Goal: Task Accomplishment & Management: Manage account settings

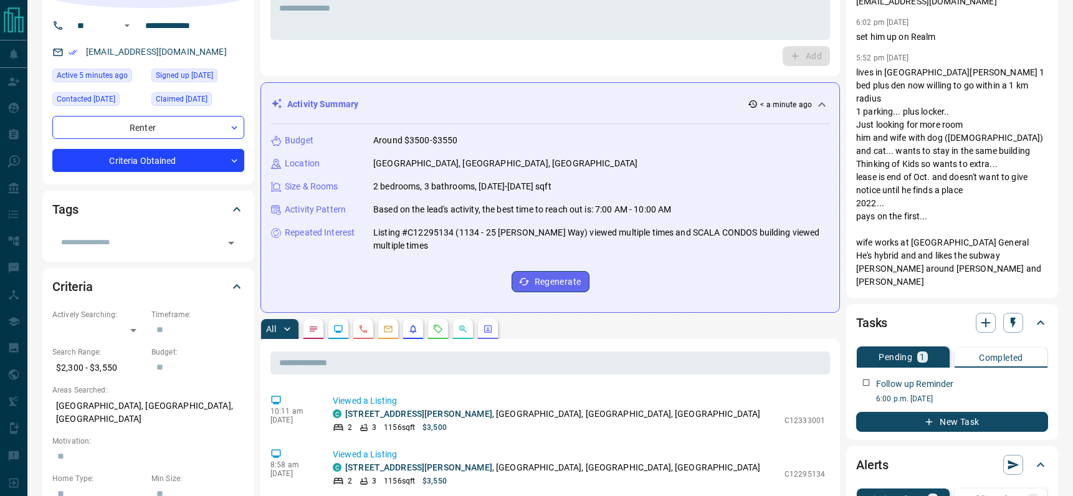
scroll to position [234, 0]
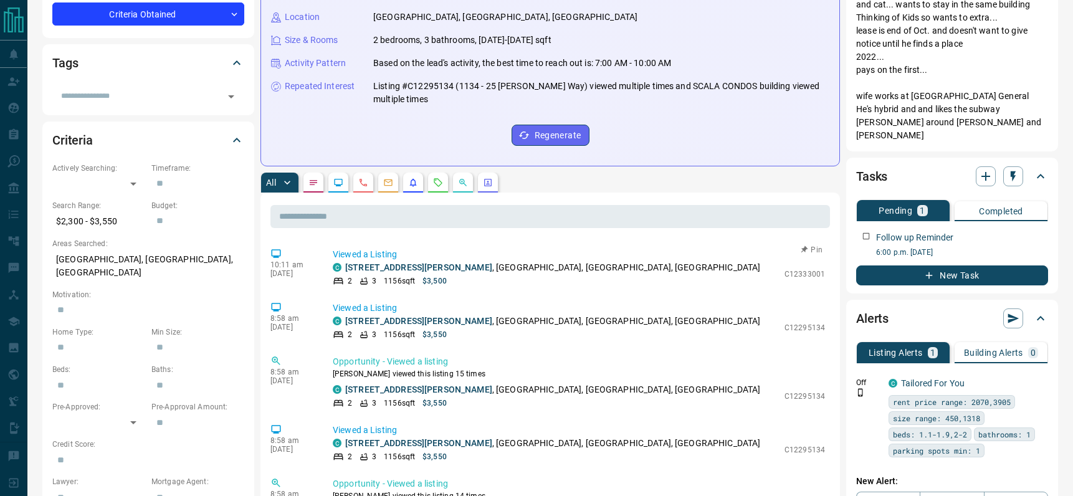
click at [795, 274] on p "C12333001" at bounding box center [805, 274] width 41 height 11
copy p "C12333001"
click at [295, 140] on div "Budget Around $3500-$3550 Location [GEOGRAPHIC_DATA], [GEOGRAPHIC_DATA], [GEOGR…" at bounding box center [550, 67] width 558 height 178
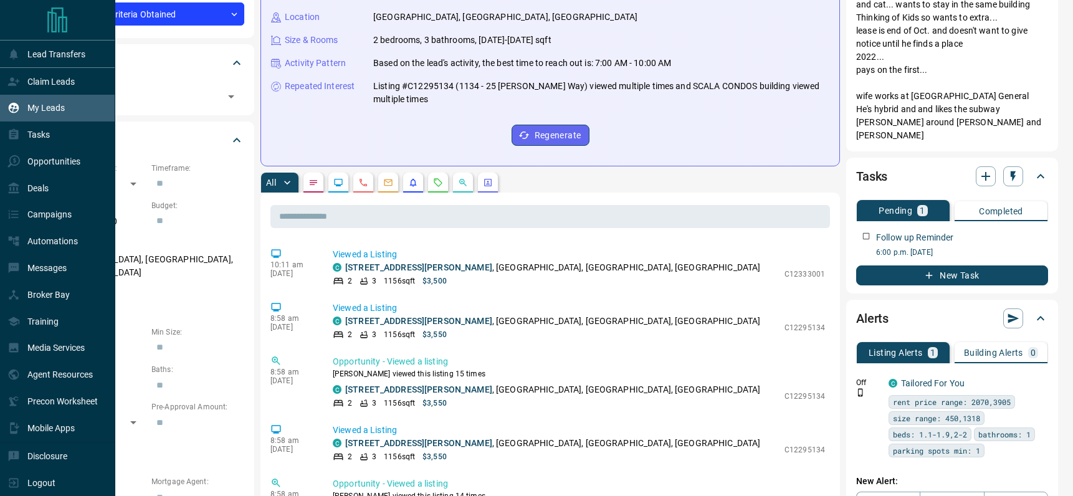
click at [32, 112] on p "My Leads" at bounding box center [45, 108] width 37 height 10
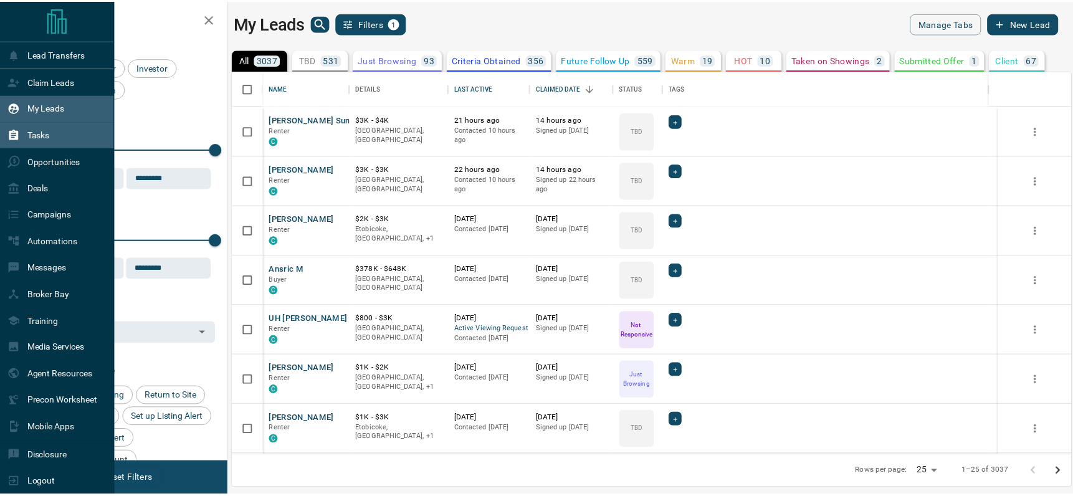
scroll to position [375, 838]
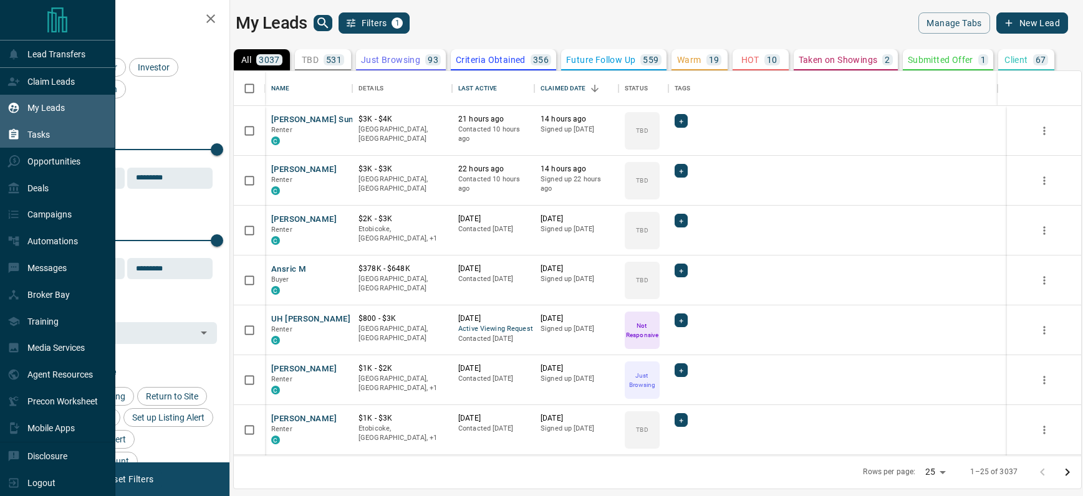
click at [35, 127] on div "Tasks" at bounding box center [28, 135] width 42 height 21
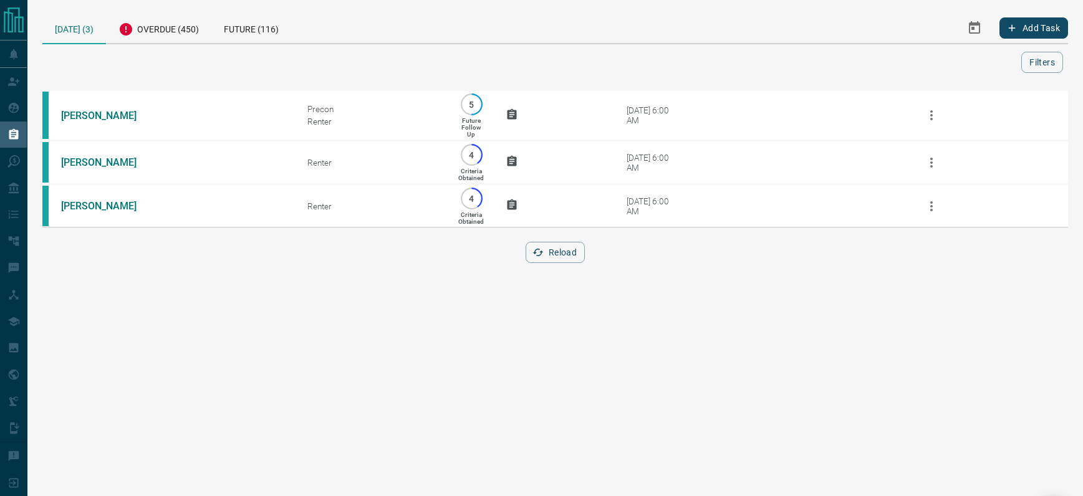
click at [201, 52] on div at bounding box center [534, 62] width 974 height 21
click at [55, 31] on div "[DATE] (3)" at bounding box center [74, 28] width 64 height 32
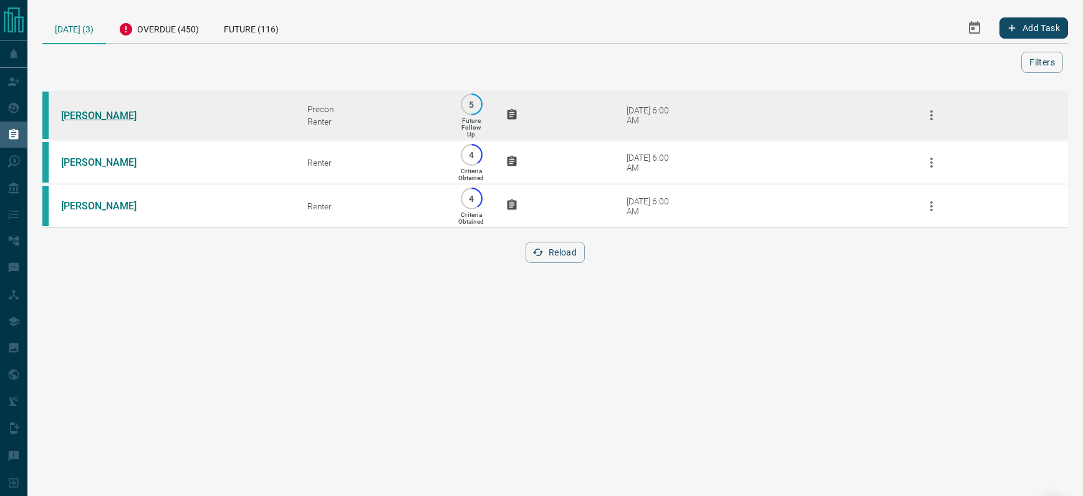
click at [91, 111] on link "[PERSON_NAME]" at bounding box center [107, 116] width 93 height 12
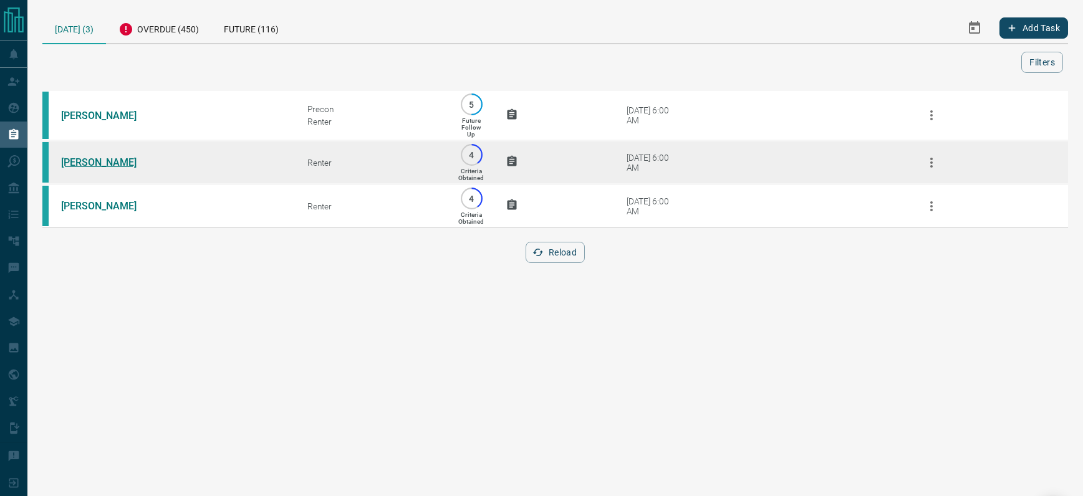
click at [92, 159] on link "[PERSON_NAME]" at bounding box center [107, 162] width 93 height 12
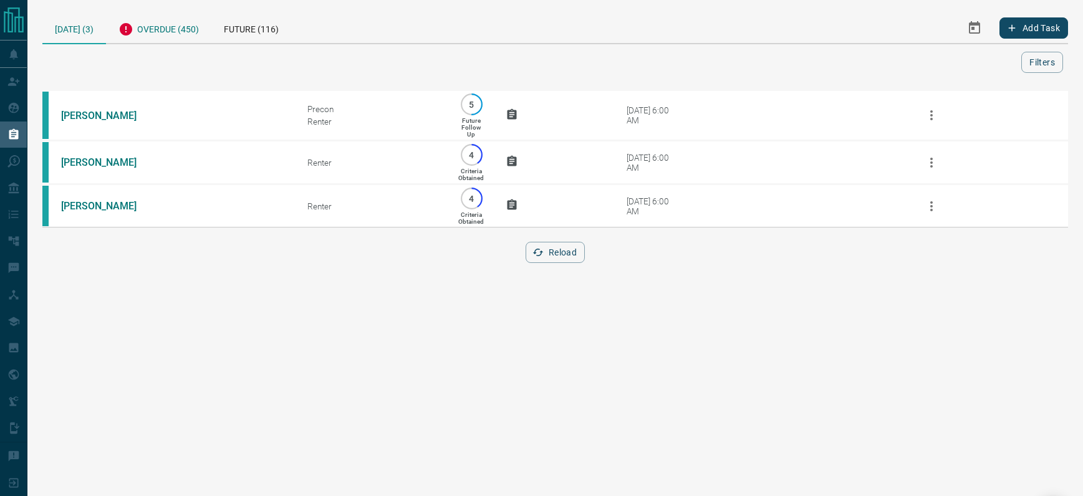
click at [161, 20] on div "Overdue (450)" at bounding box center [158, 27] width 105 height 31
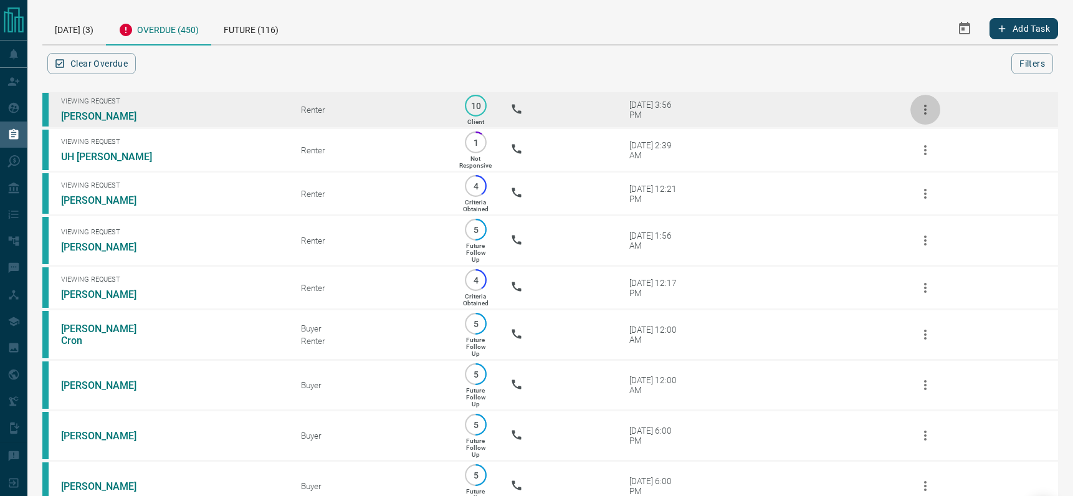
click at [927, 110] on icon "button" at bounding box center [925, 109] width 15 height 15
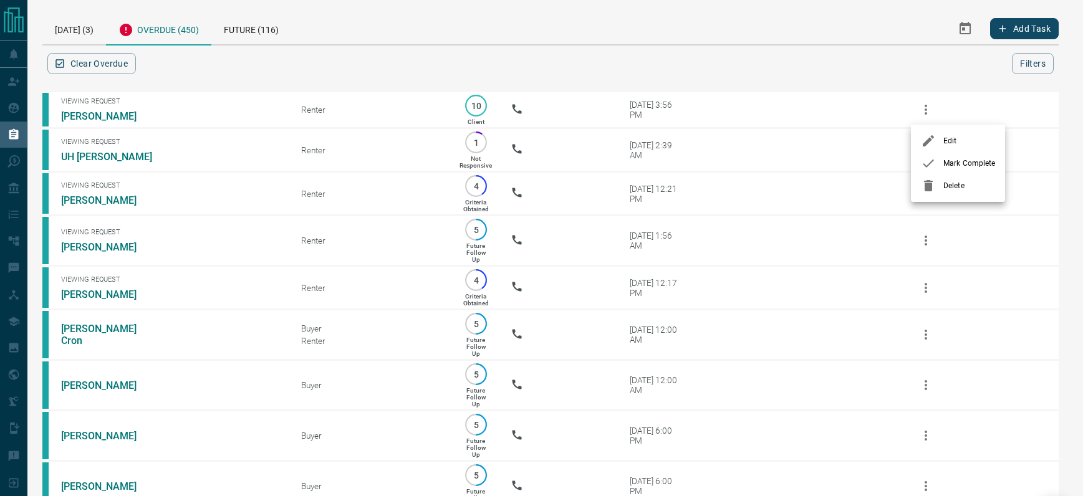
click at [955, 184] on span "Delete" at bounding box center [969, 185] width 52 height 11
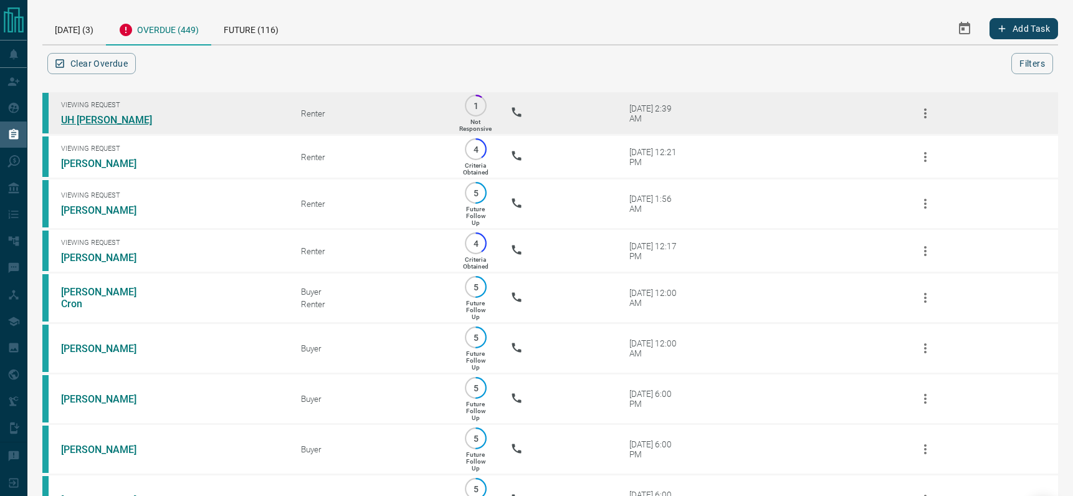
click at [82, 118] on link "UH [PERSON_NAME]" at bounding box center [107, 120] width 93 height 12
click at [929, 104] on button "button" at bounding box center [926, 113] width 30 height 30
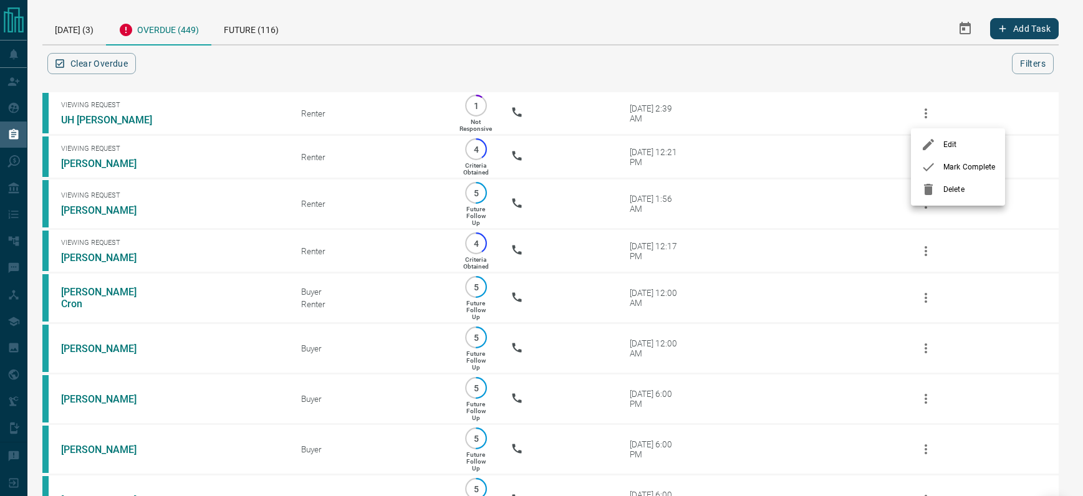
click at [951, 185] on span "Delete" at bounding box center [969, 189] width 52 height 11
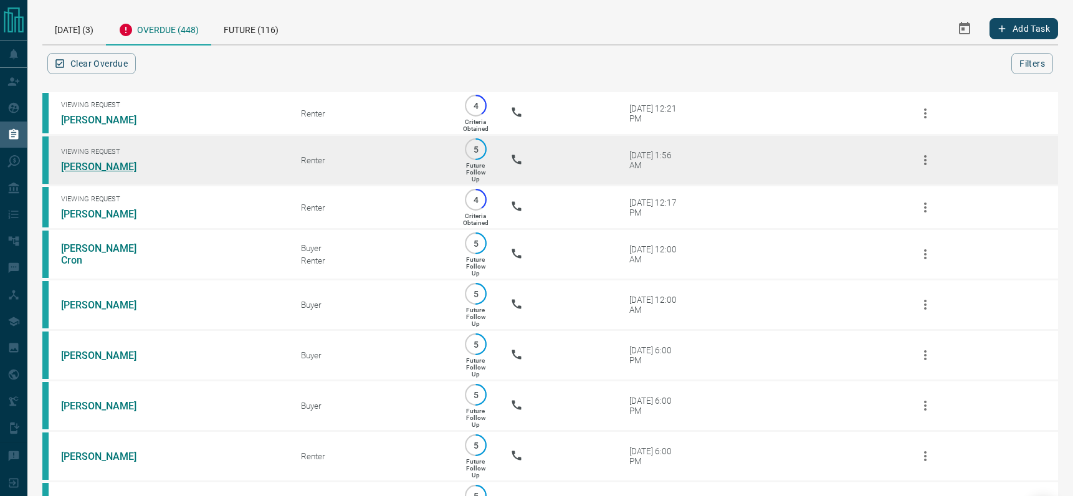
click at [85, 165] on link "[PERSON_NAME]" at bounding box center [107, 167] width 93 height 12
click at [929, 160] on icon "button" at bounding box center [925, 160] width 15 height 15
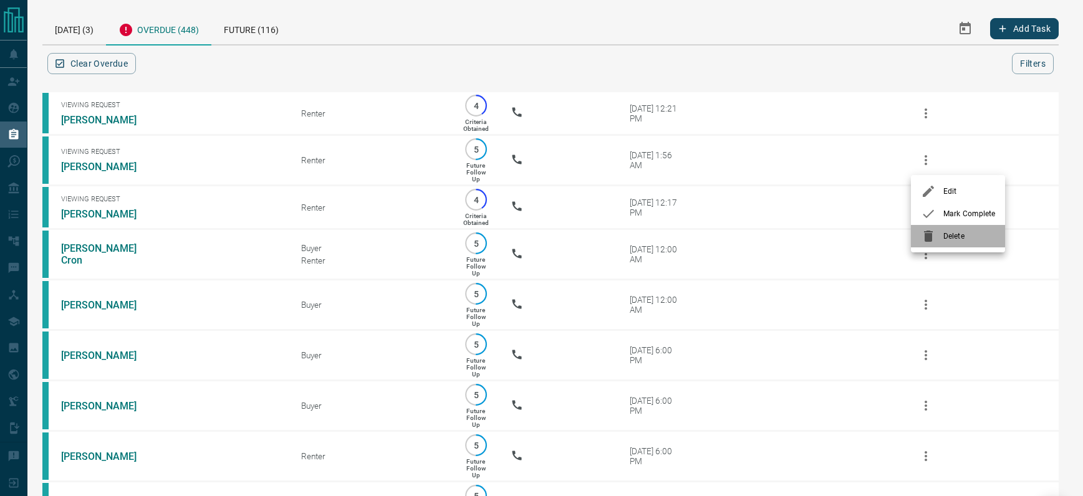
click at [940, 239] on div at bounding box center [932, 236] width 22 height 15
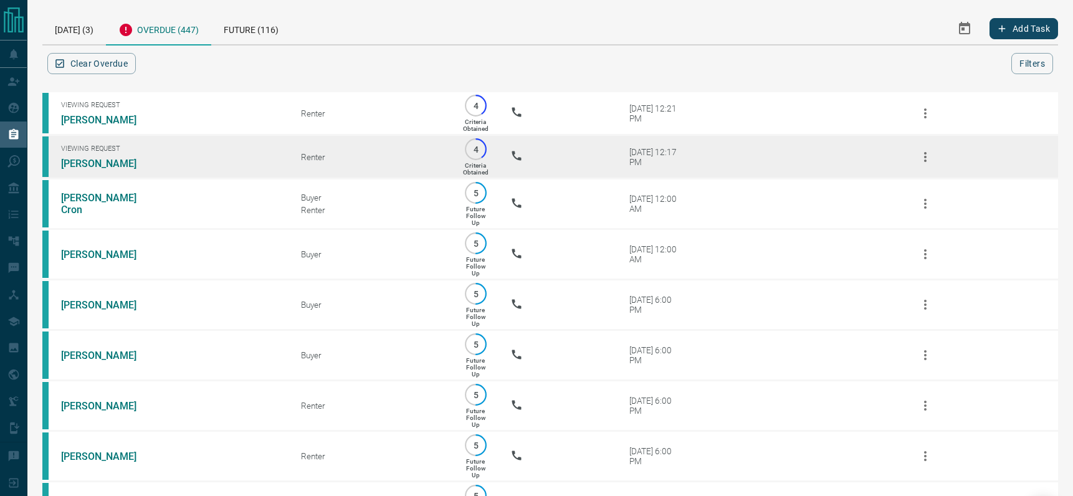
click at [927, 158] on icon "button" at bounding box center [925, 157] width 15 height 15
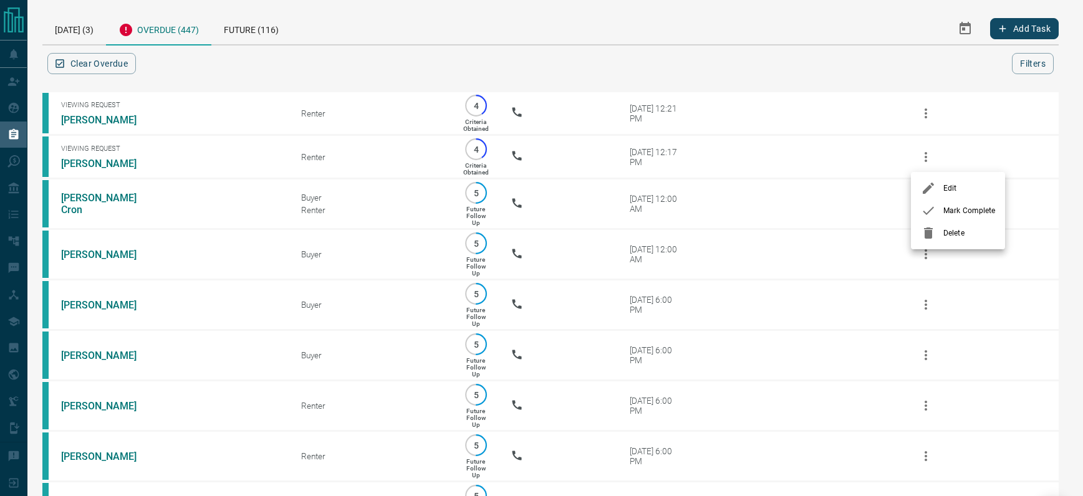
click at [947, 232] on span "Delete" at bounding box center [969, 233] width 52 height 11
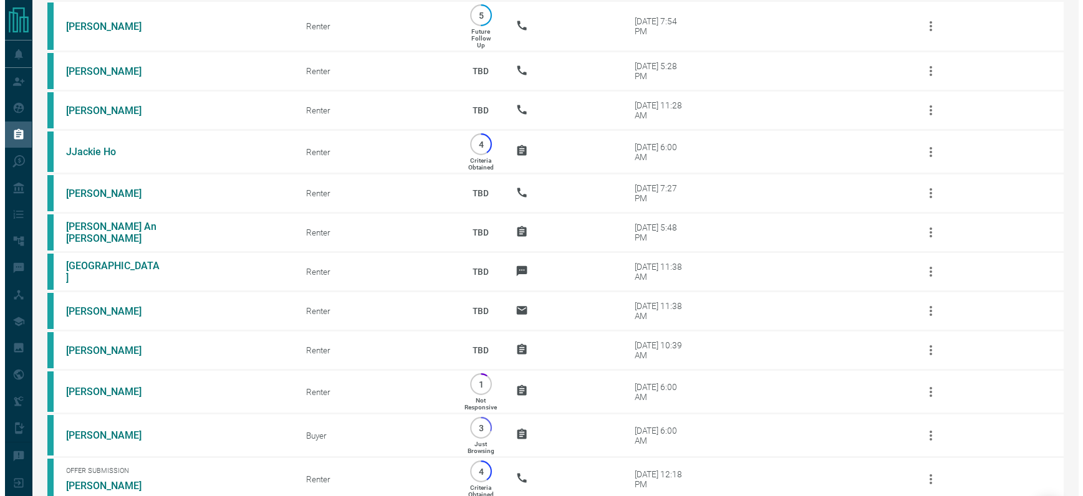
scroll to position [20004, 0]
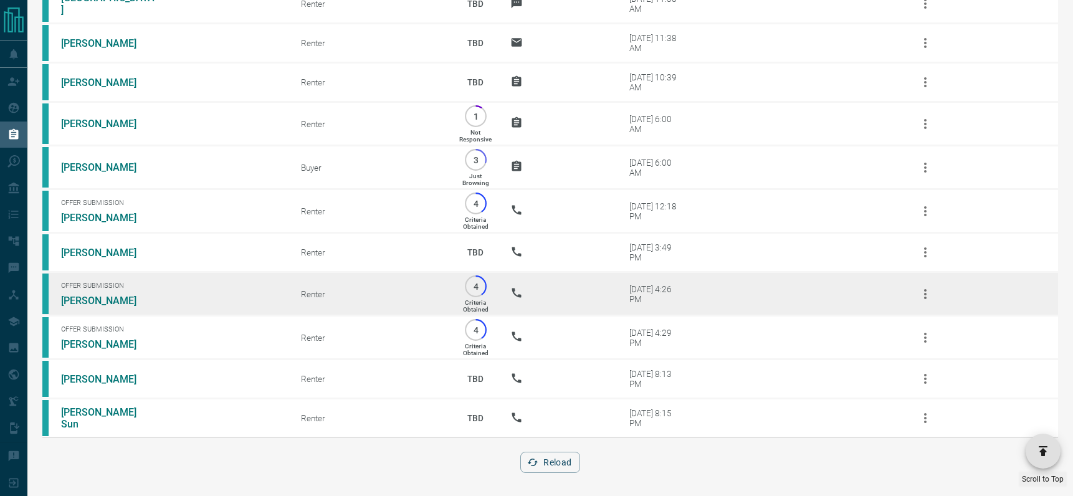
click at [929, 290] on icon "button" at bounding box center [925, 294] width 15 height 15
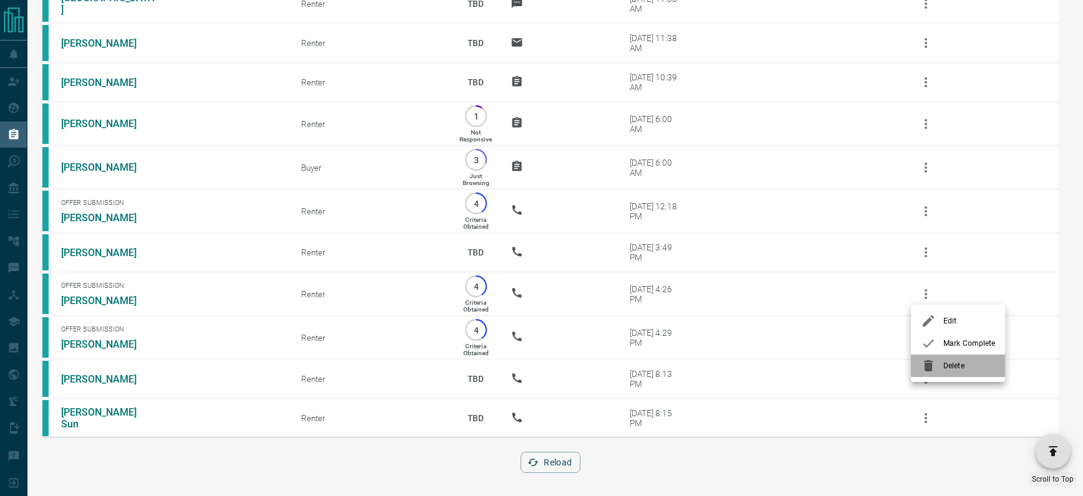
click at [946, 368] on span "Delete" at bounding box center [969, 365] width 52 height 11
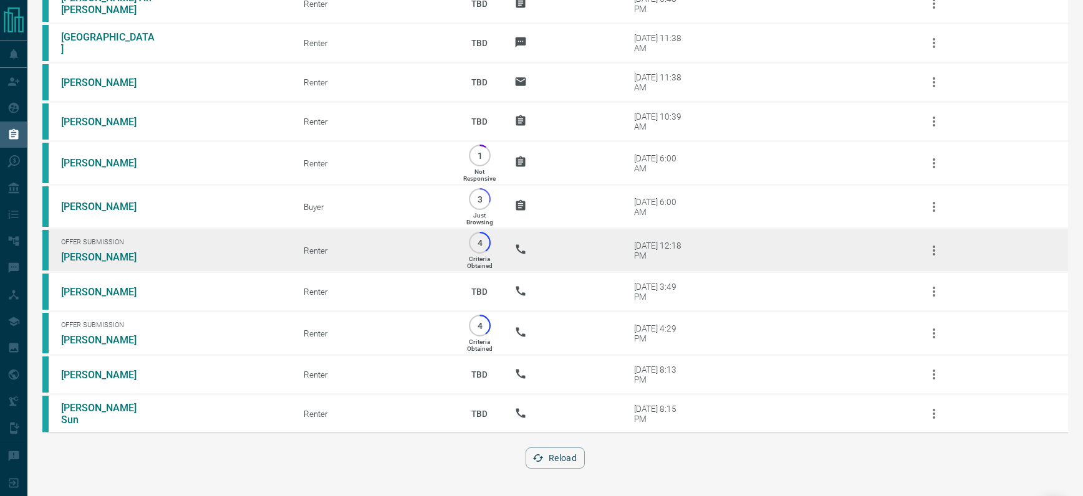
scroll to position [19960, 0]
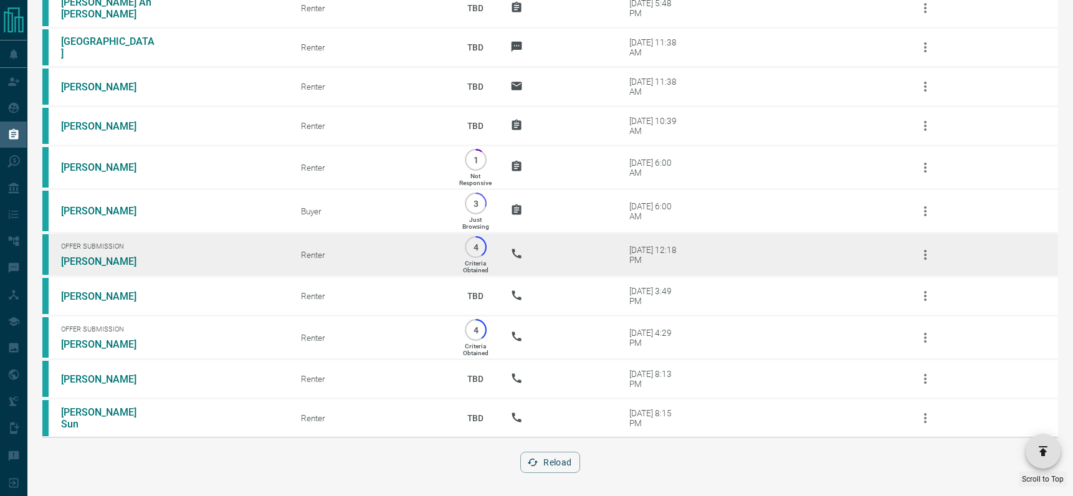
click at [926, 248] on icon "button" at bounding box center [925, 254] width 15 height 15
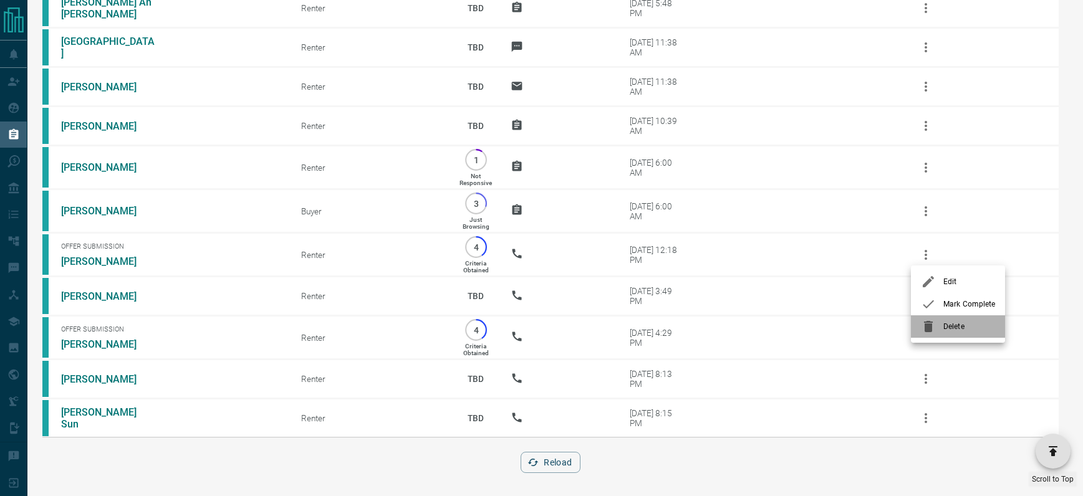
click at [949, 323] on span "Delete" at bounding box center [969, 326] width 52 height 11
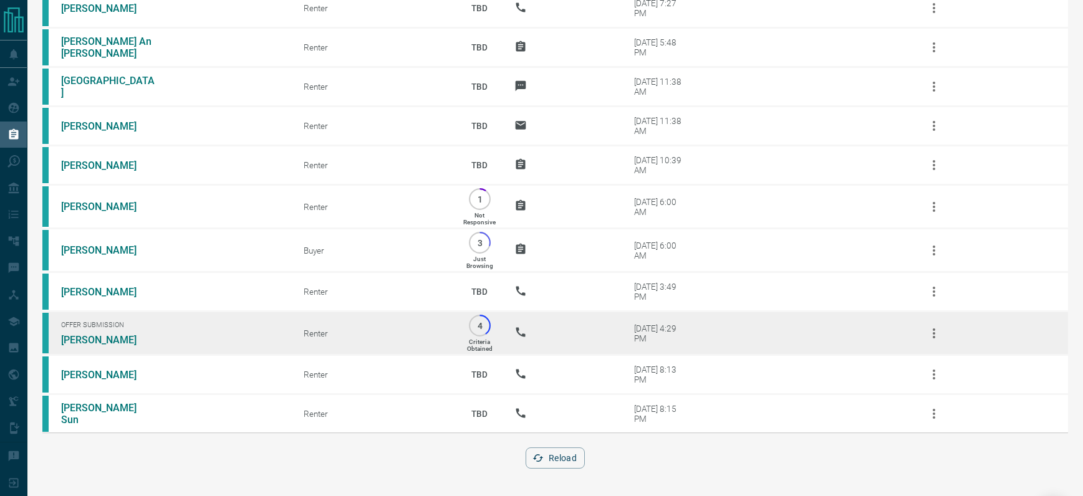
scroll to position [19916, 0]
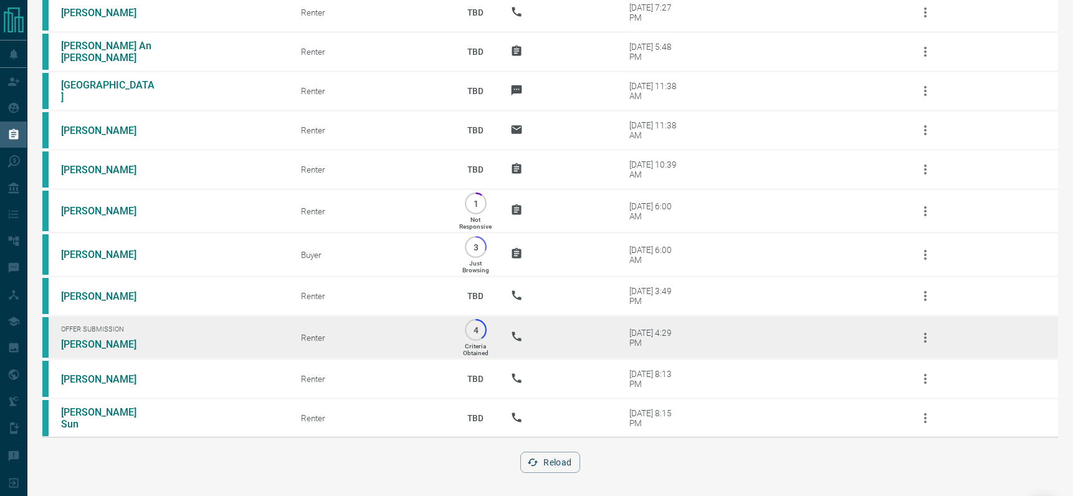
click at [932, 336] on icon "button" at bounding box center [925, 337] width 15 height 15
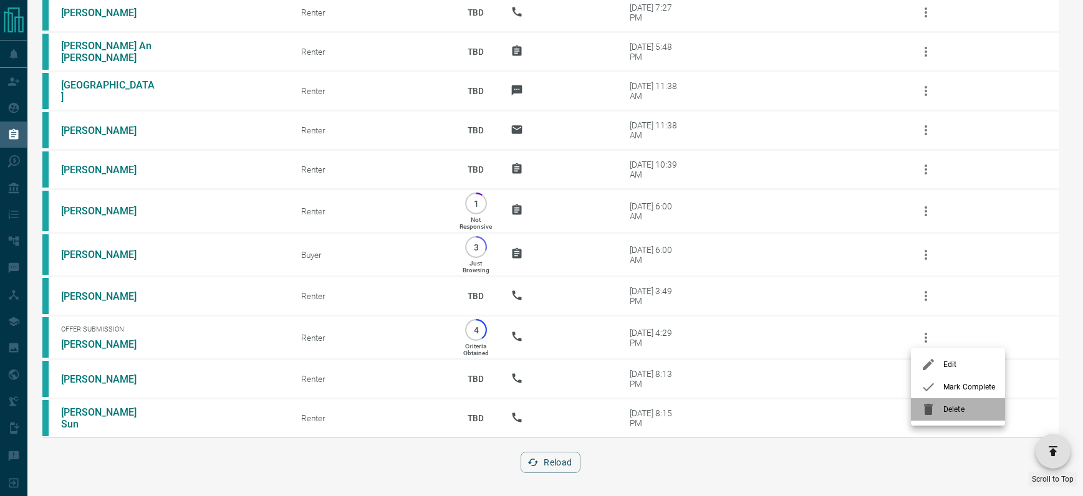
click at [950, 410] on span "Delete" at bounding box center [969, 409] width 52 height 11
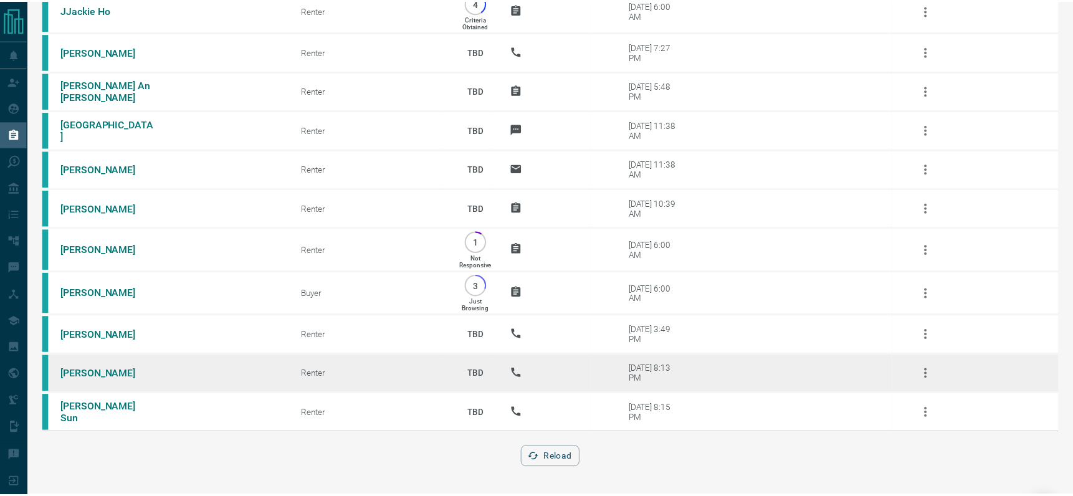
scroll to position [19873, 0]
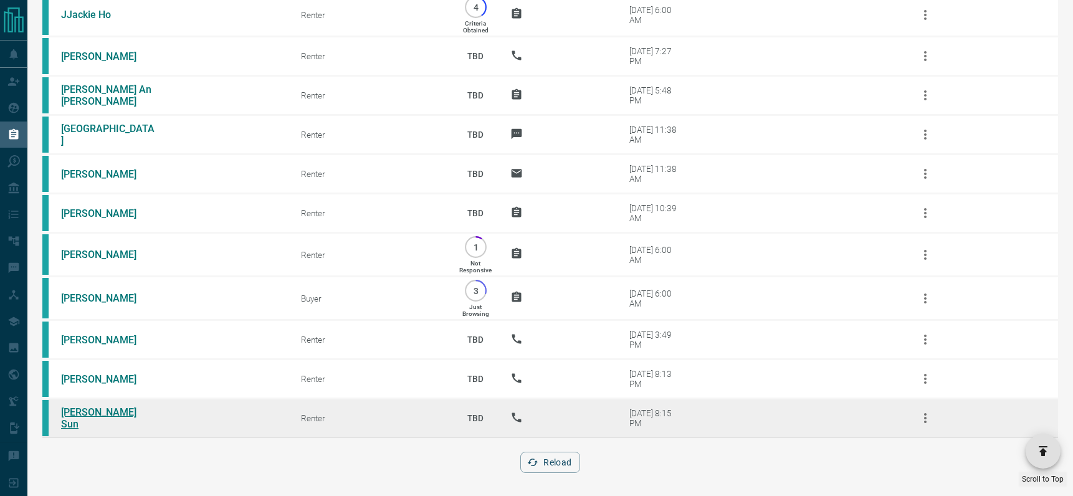
click at [82, 413] on link "[PERSON_NAME] Sun" at bounding box center [107, 418] width 93 height 24
